Goal: Information Seeking & Learning: Learn about a topic

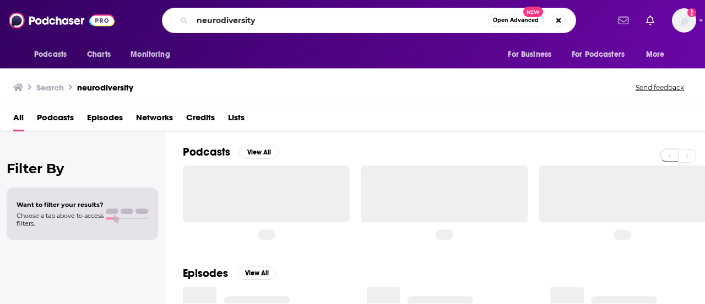
click at [277, 18] on input "neurodiversity" at bounding box center [340, 21] width 296 height 18
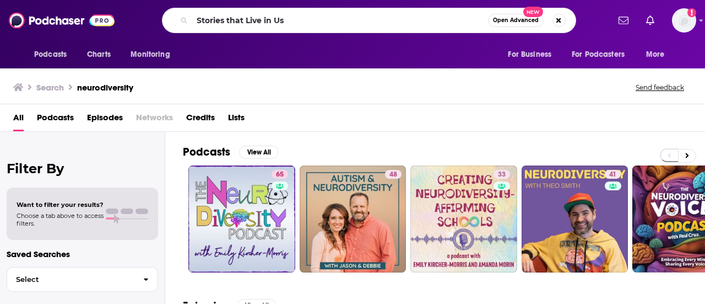
type input "Stories that Live in Us"
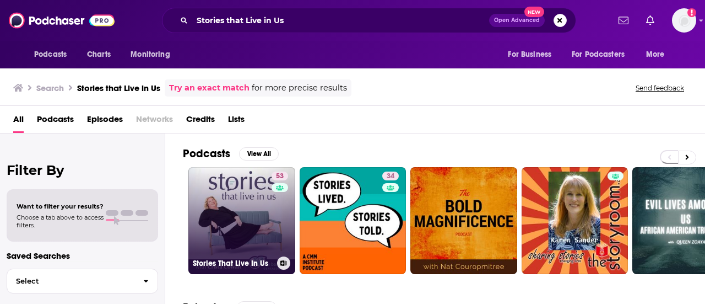
click at [262, 218] on link "53 Stories That Live In Us" at bounding box center [241, 220] width 107 height 107
